Goal: Subscribe to service/newsletter

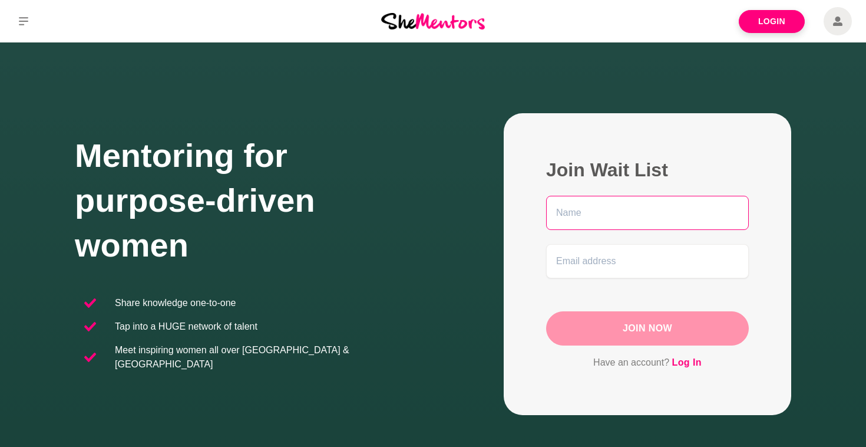
click at [613, 216] on input "text" at bounding box center [647, 213] width 203 height 34
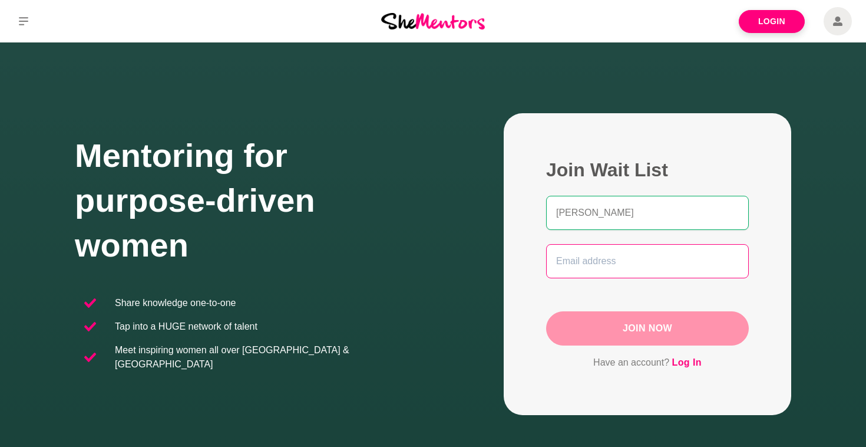
type input "[PERSON_NAME]"
click at [630, 269] on input "email" at bounding box center [647, 261] width 203 height 34
type input "[EMAIL_ADDRESS][DOMAIN_NAME]"
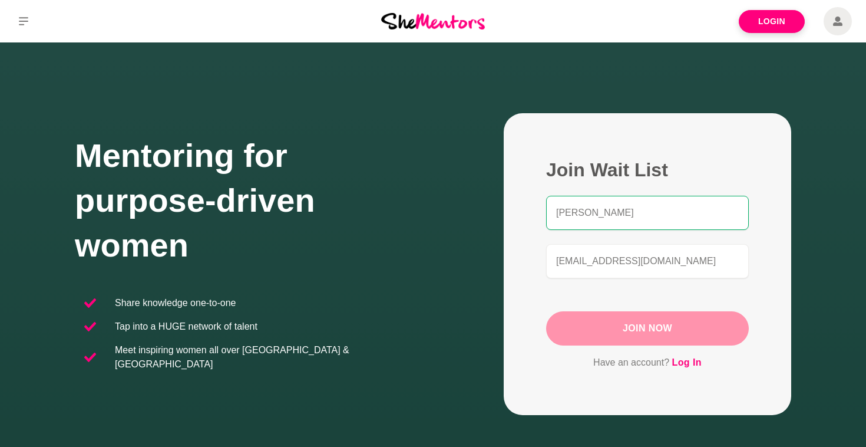
click at [624, 325] on button "Join Now" at bounding box center [647, 328] width 203 height 34
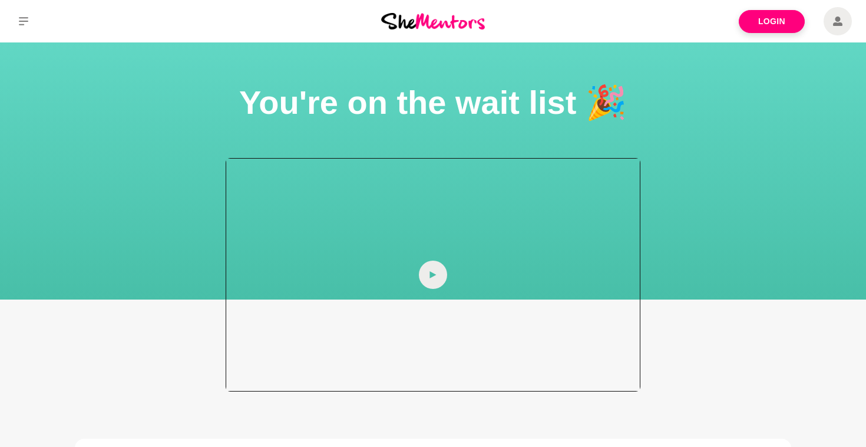
click at [424, 281] on span at bounding box center [433, 274] width 28 height 28
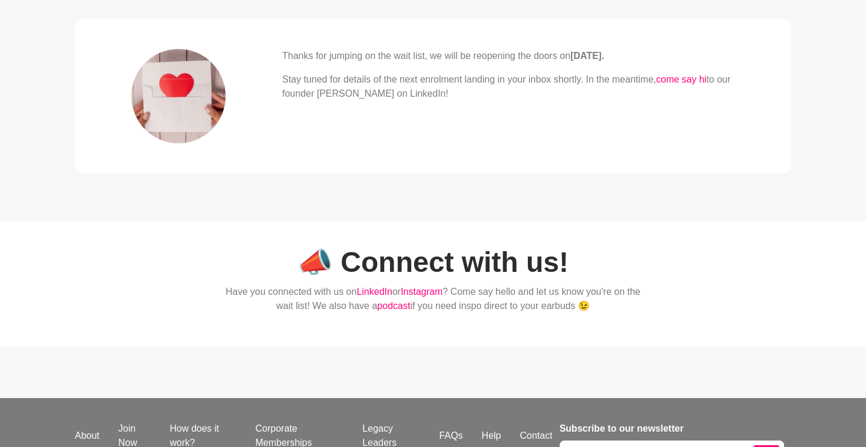
scroll to position [412, 0]
